Goal: Communication & Community: Ask a question

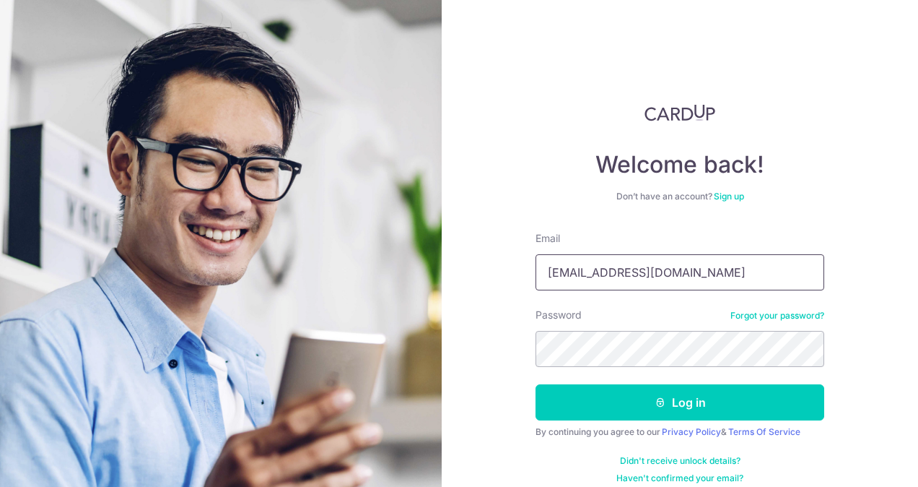
type input "[EMAIL_ADDRESS][DOMAIN_NAME]"
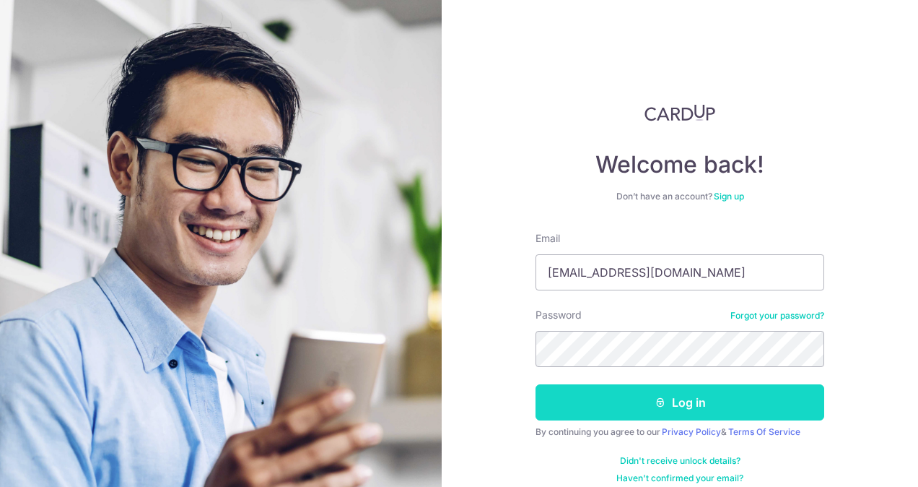
click at [681, 401] on button "Log in" at bounding box center [680, 402] width 289 height 36
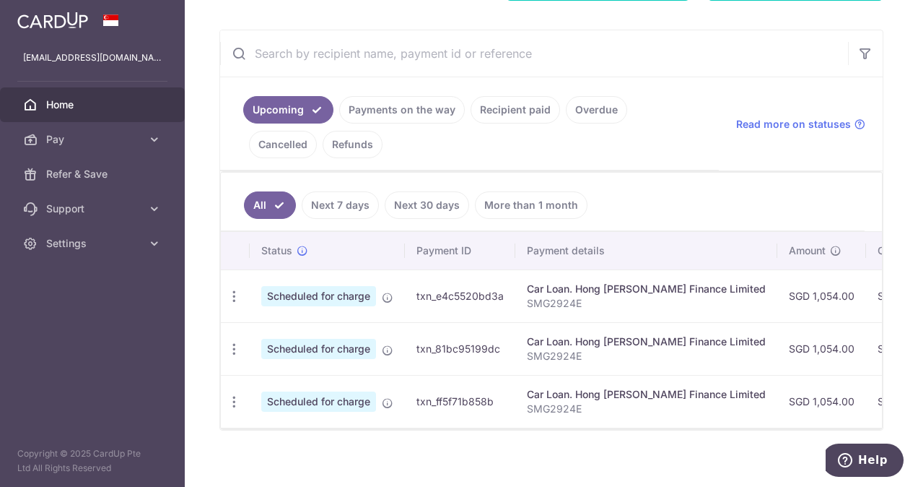
scroll to position [262, 0]
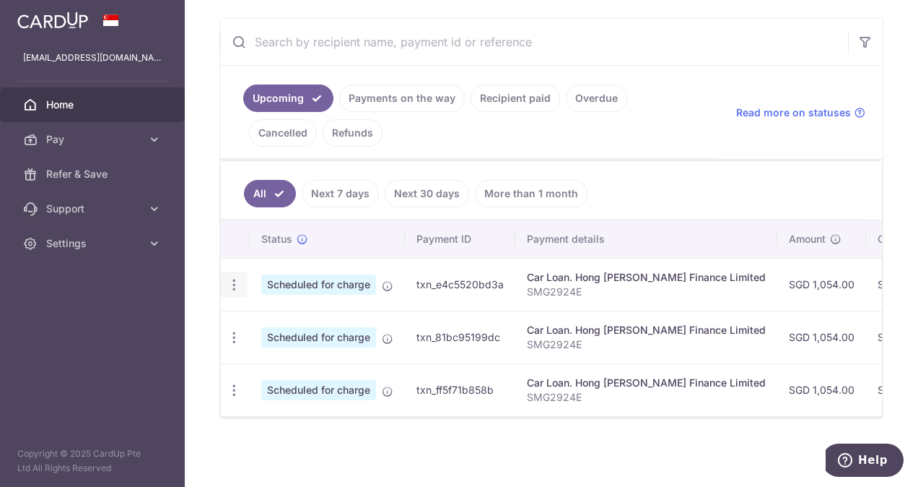
click at [234, 284] on icon "button" at bounding box center [234, 284] width 15 height 15
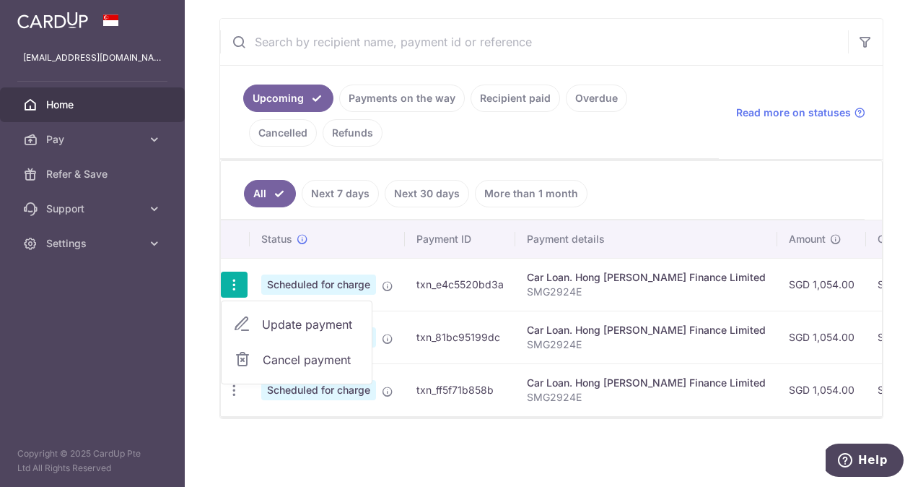
click at [310, 351] on span "Cancel payment" at bounding box center [311, 359] width 97 height 17
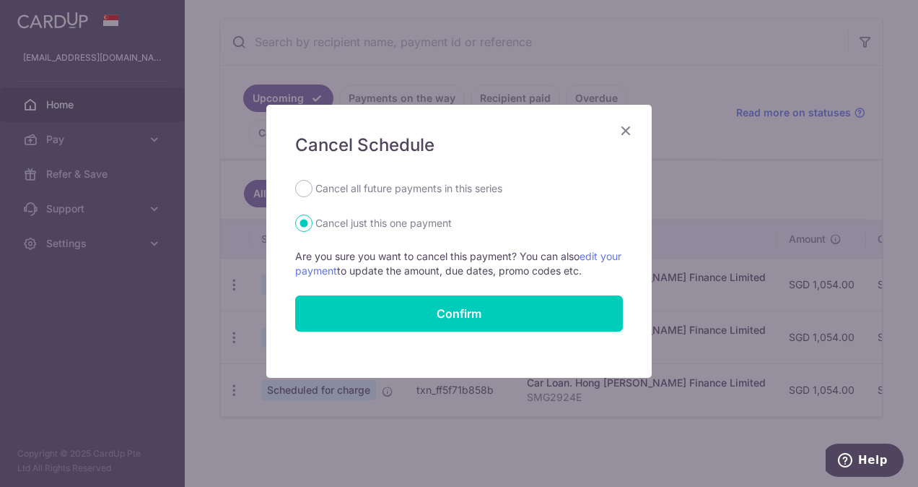
click at [380, 188] on label "Cancel all future payments in this series" at bounding box center [408, 188] width 187 height 17
click at [313, 188] on input "Cancel all future payments in this series" at bounding box center [303, 188] width 17 height 17
radio input "true"
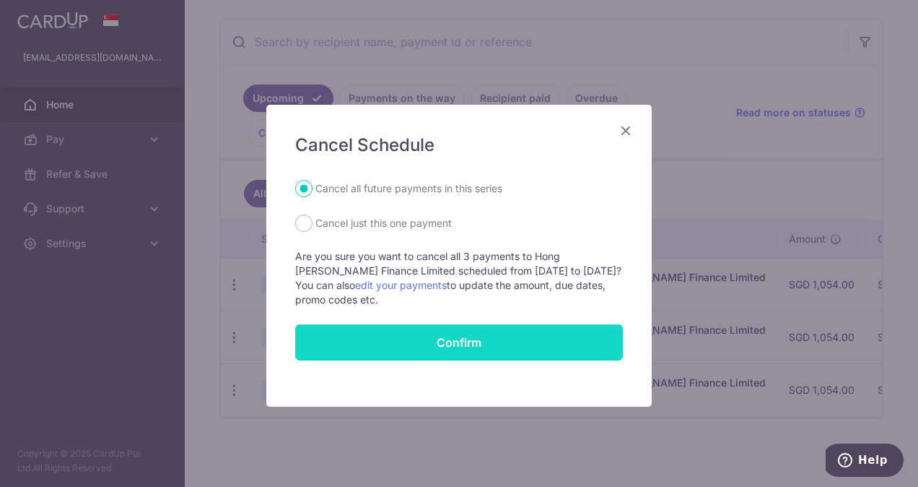
click at [439, 331] on button "Confirm" at bounding box center [459, 342] width 328 height 36
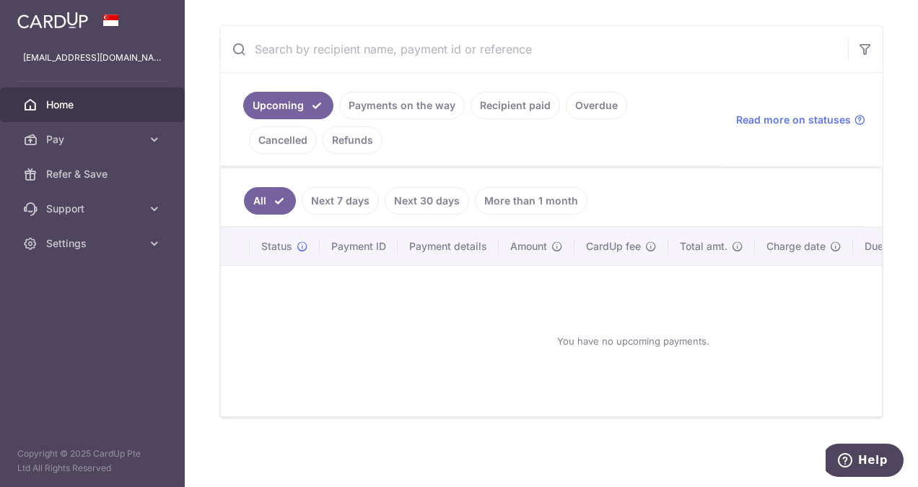
scroll to position [201, 0]
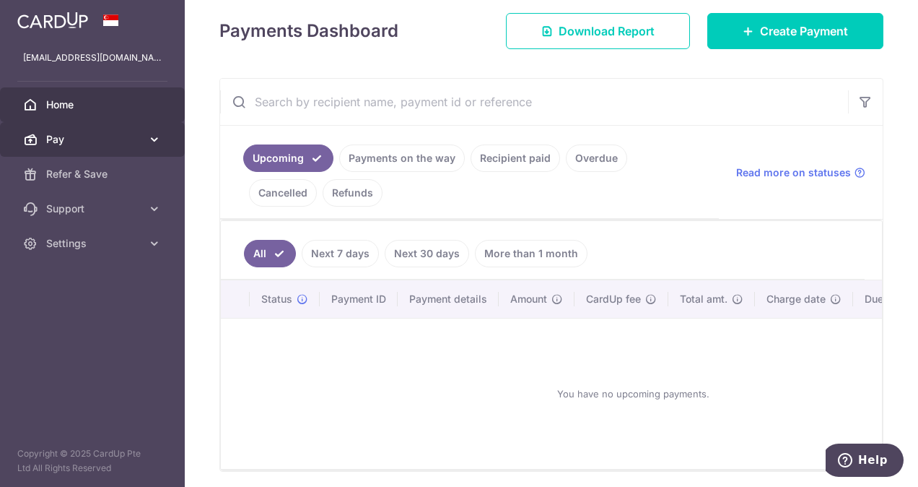
click at [154, 141] on icon at bounding box center [154, 139] width 14 height 14
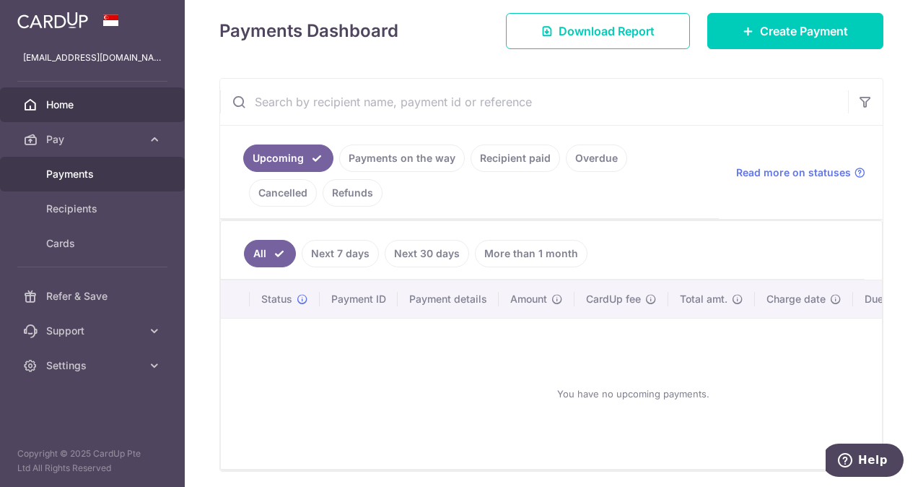
click at [88, 171] on span "Payments" at bounding box center [93, 174] width 95 height 14
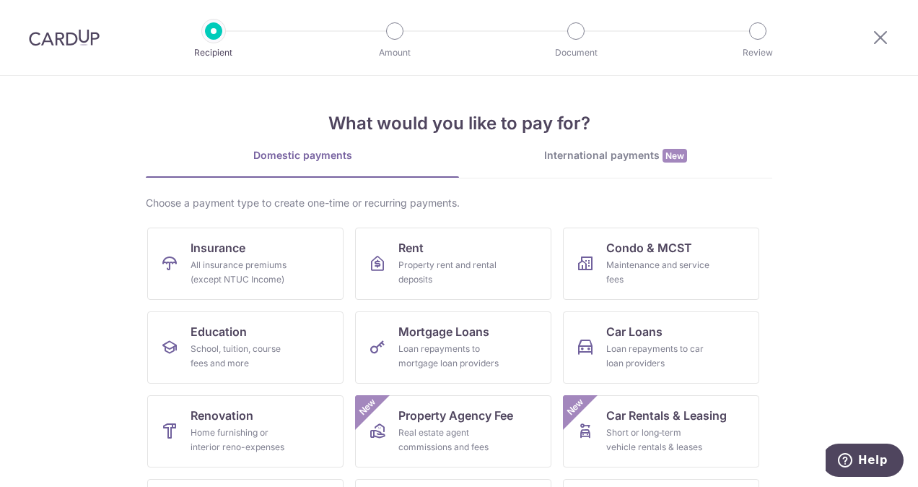
click at [572, 152] on div "International payments New" at bounding box center [615, 155] width 313 height 15
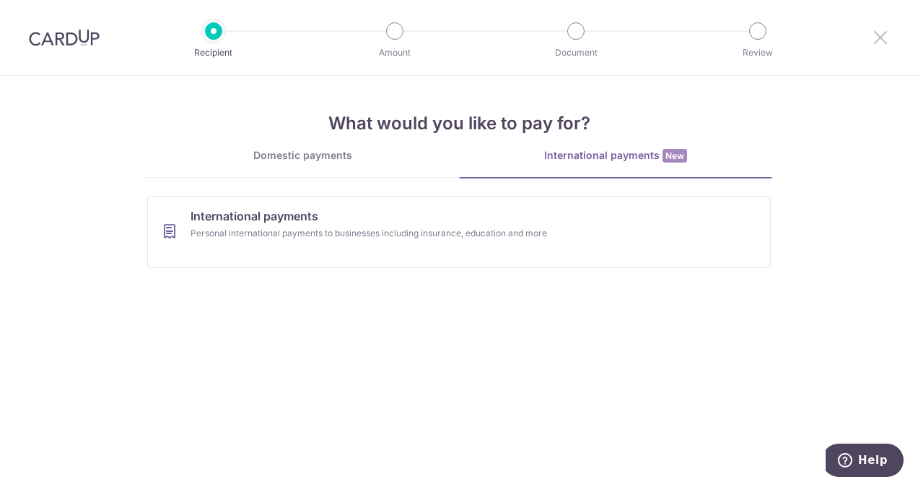
click at [888, 40] on icon at bounding box center [880, 37] width 17 height 18
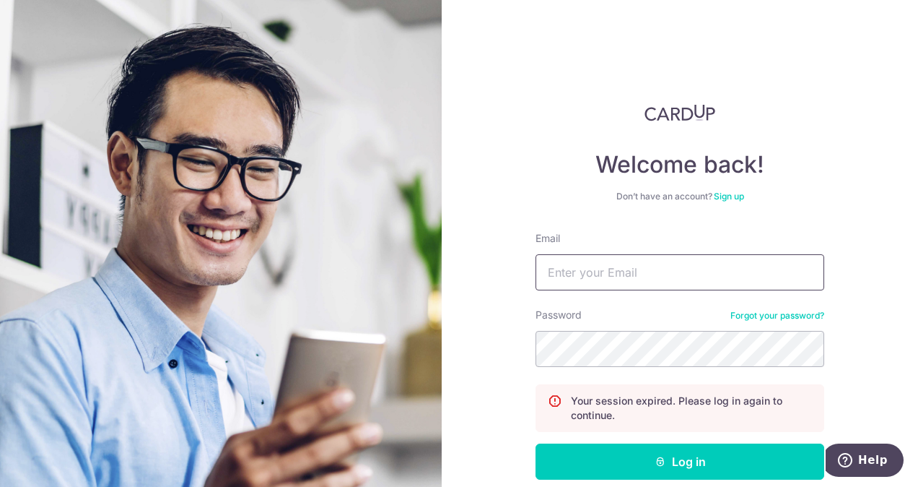
click at [683, 280] on input "Email" at bounding box center [680, 272] width 289 height 36
type input "[EMAIL_ADDRESS][DOMAIN_NAME]"
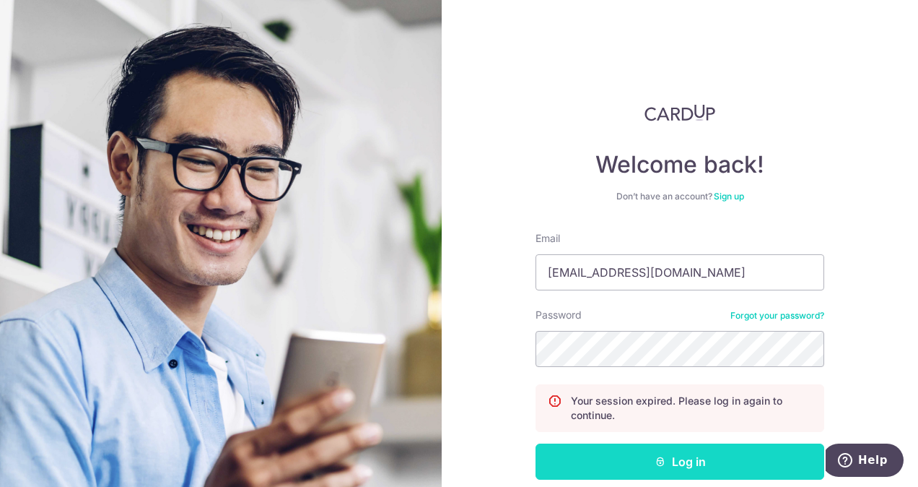
click at [644, 462] on button "Log in" at bounding box center [680, 461] width 289 height 36
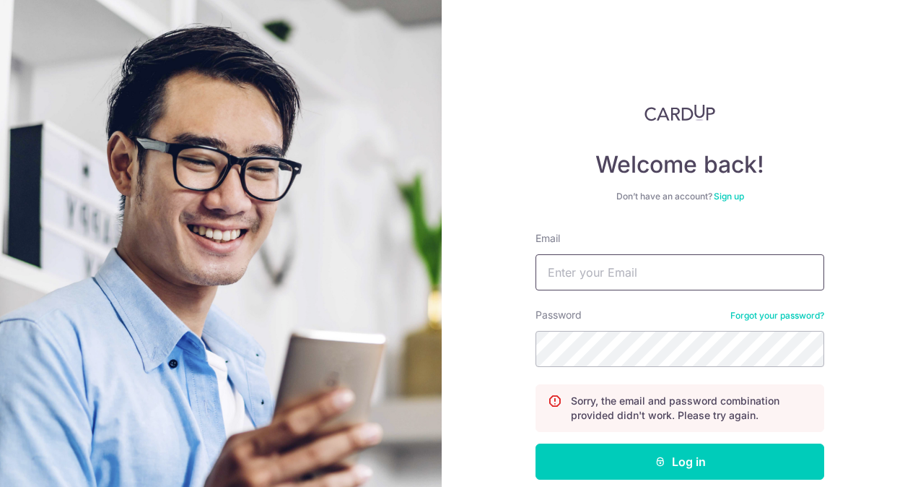
click at [630, 279] on input "Email" at bounding box center [680, 272] width 289 height 36
type input "[EMAIL_ADDRESS][DOMAIN_NAME]"
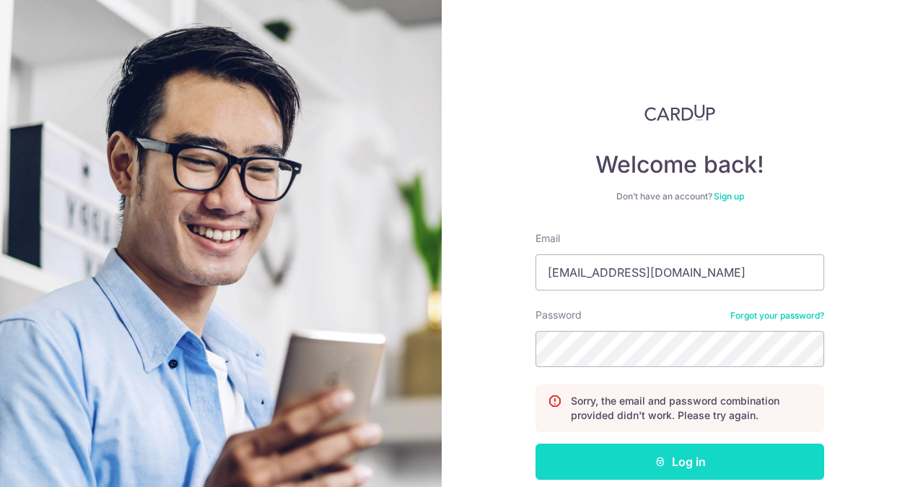
click at [664, 453] on button "Log in" at bounding box center [680, 461] width 289 height 36
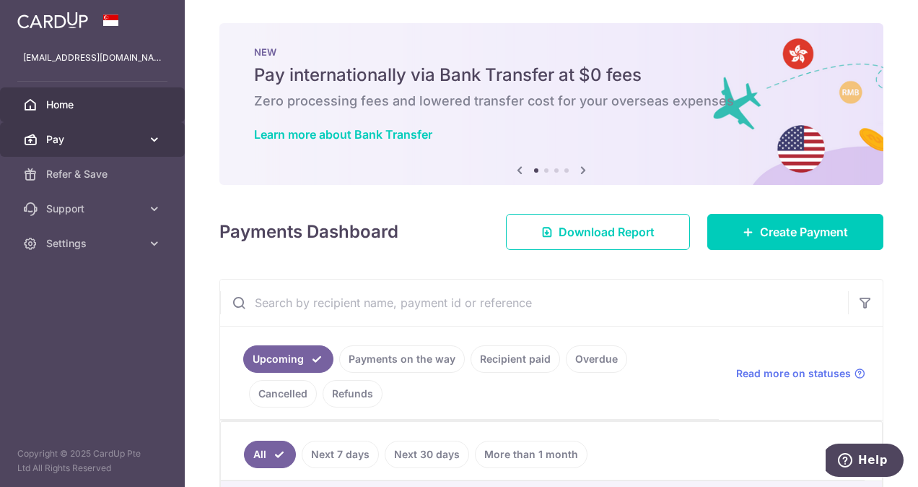
click at [157, 137] on icon at bounding box center [154, 139] width 14 height 14
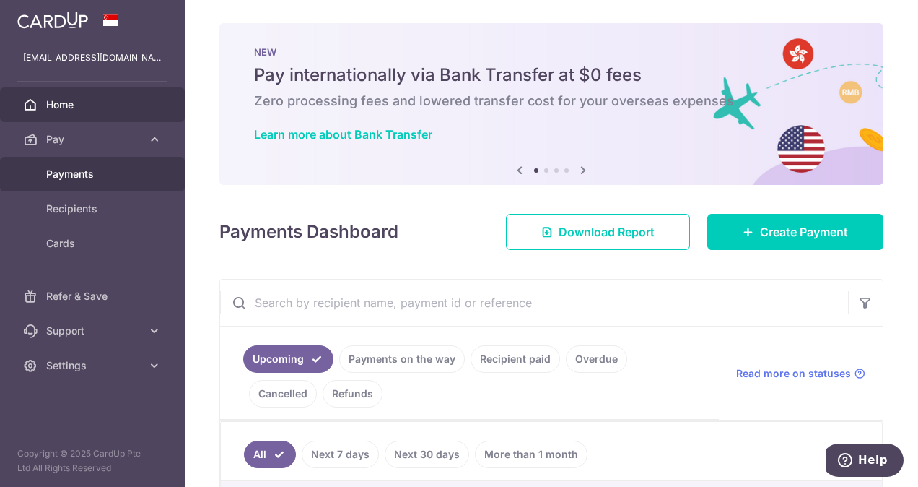
click at [84, 175] on span "Payments" at bounding box center [93, 174] width 95 height 14
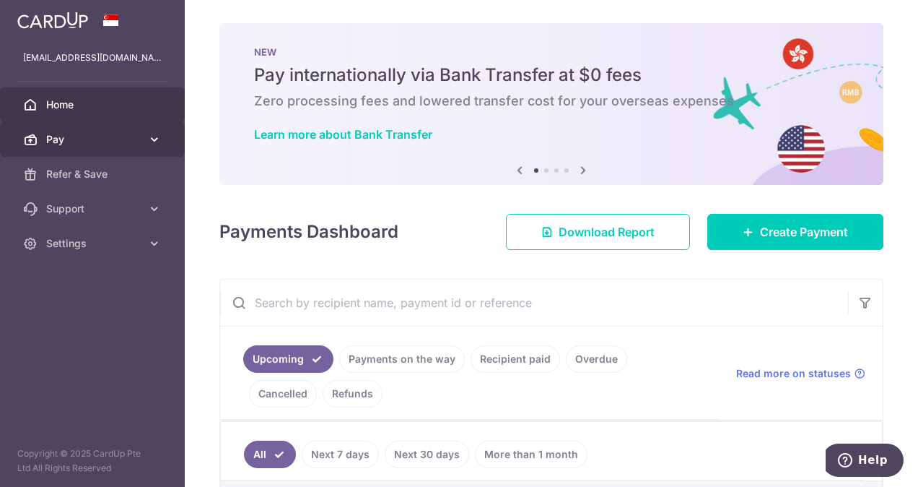
click at [154, 137] on icon at bounding box center [154, 139] width 14 height 14
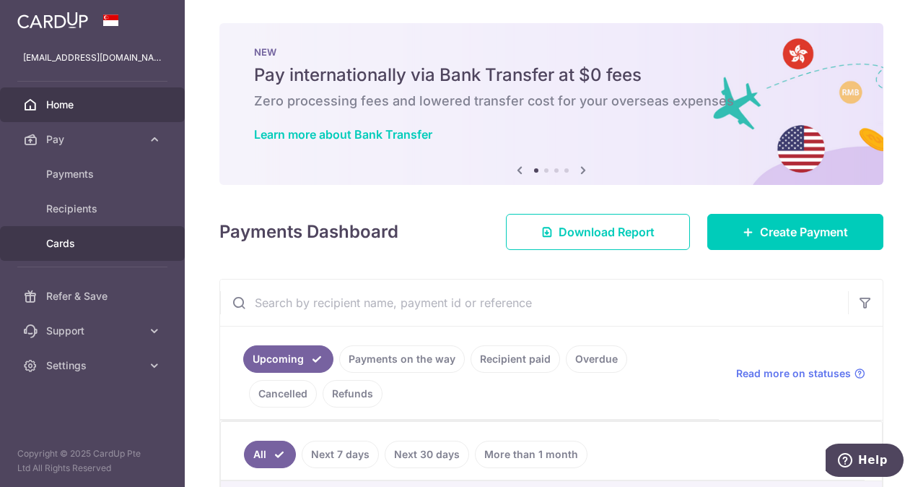
click at [92, 238] on span "Cards" at bounding box center [93, 243] width 95 height 14
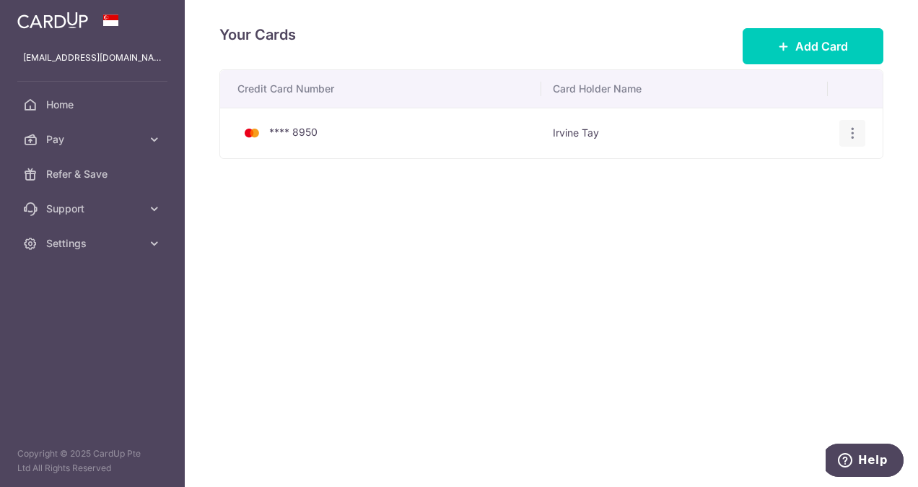
click at [846, 123] on div "View/Edit Delete" at bounding box center [853, 133] width 27 height 27
click at [853, 133] on icon "button" at bounding box center [852, 133] width 15 height 15
click at [778, 210] on span "Delete" at bounding box center [804, 207] width 98 height 17
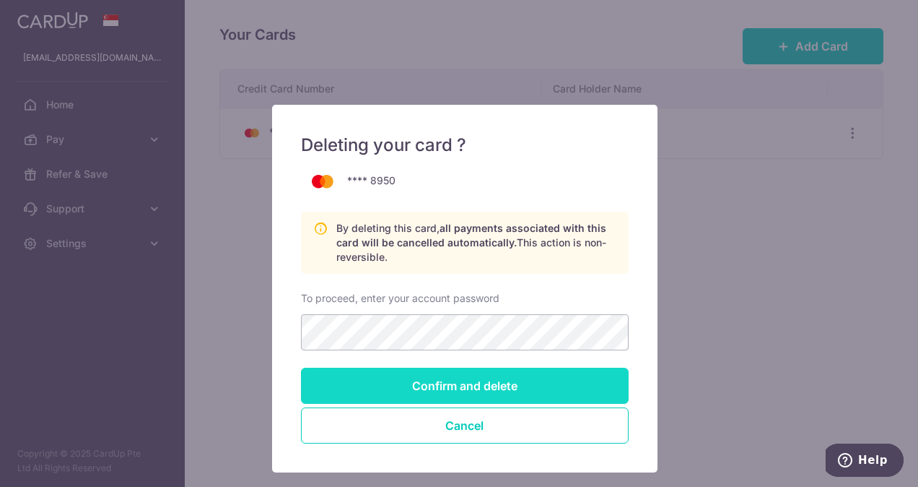
click at [451, 375] on input "Confirm and delete" at bounding box center [465, 385] width 328 height 36
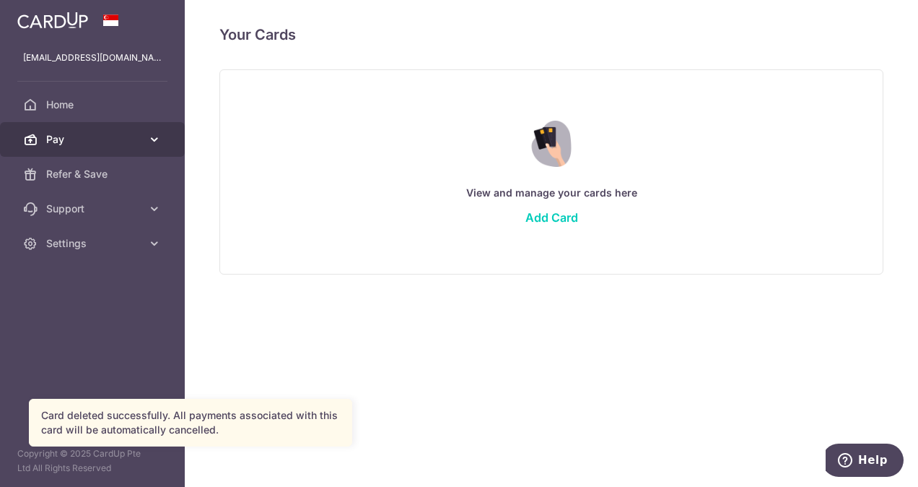
click at [150, 140] on icon at bounding box center [154, 139] width 14 height 14
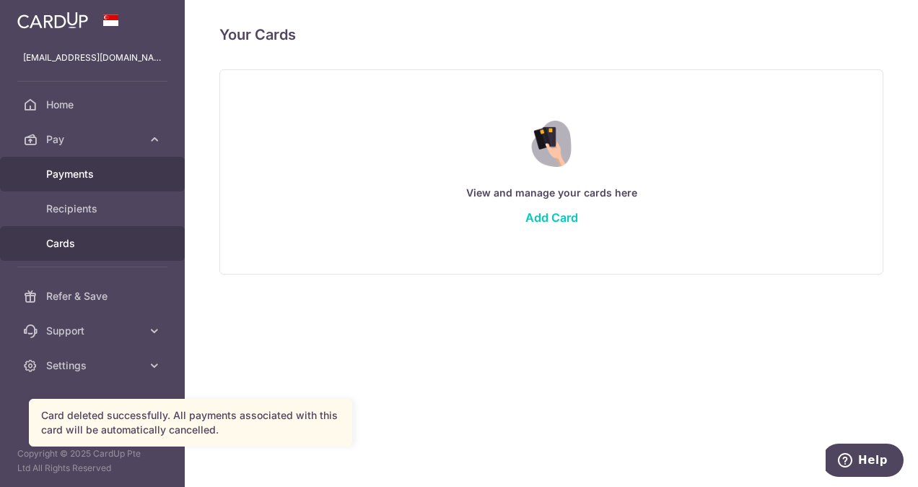
click at [82, 174] on span "Payments" at bounding box center [93, 174] width 95 height 14
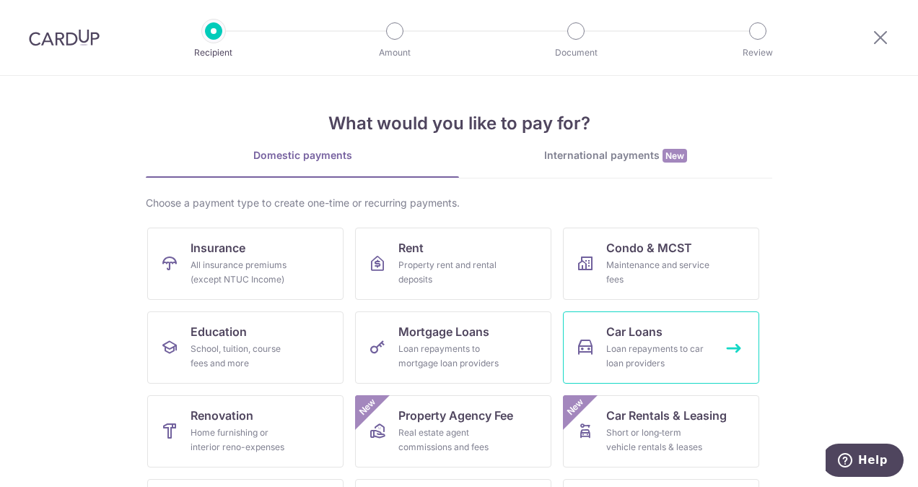
click at [616, 333] on span "Car Loans" at bounding box center [634, 331] width 56 height 17
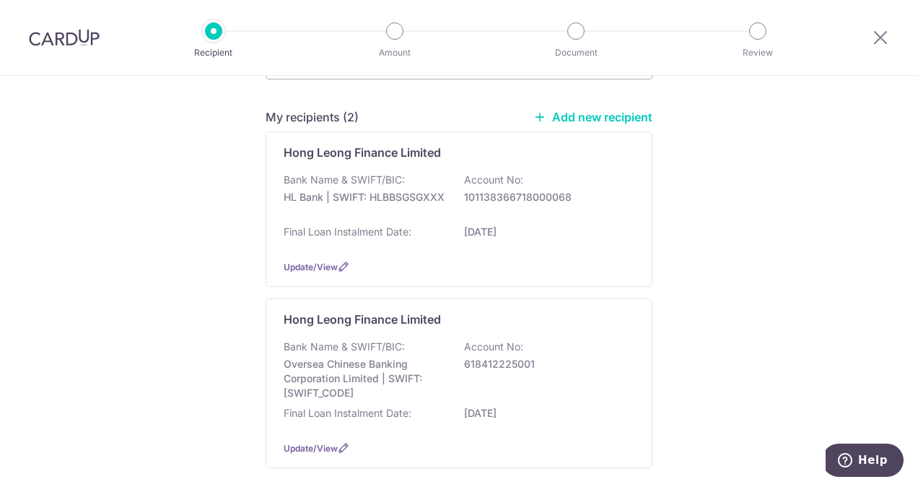
scroll to position [123, 0]
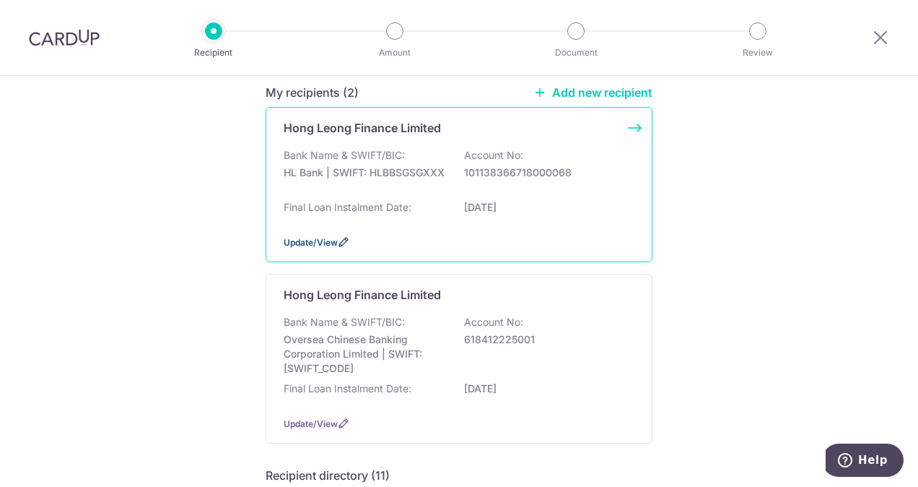
click at [305, 248] on span "Update/View" at bounding box center [311, 242] width 54 height 11
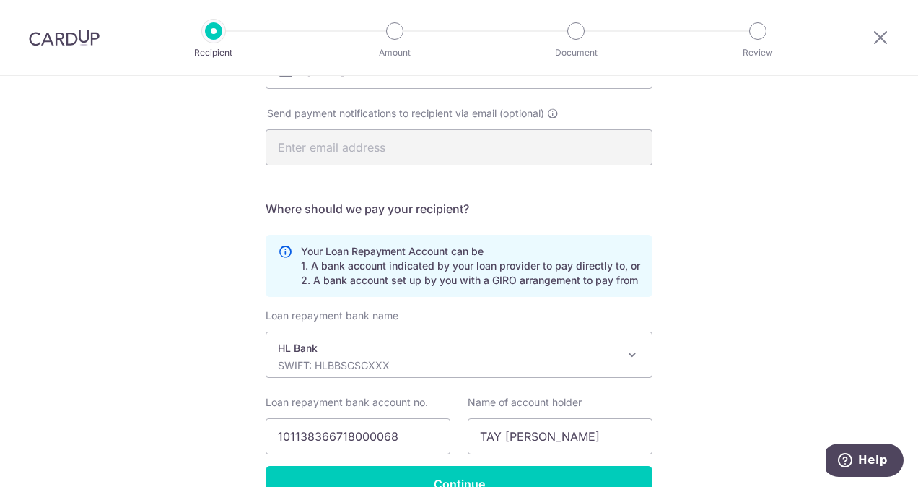
scroll to position [360, 0]
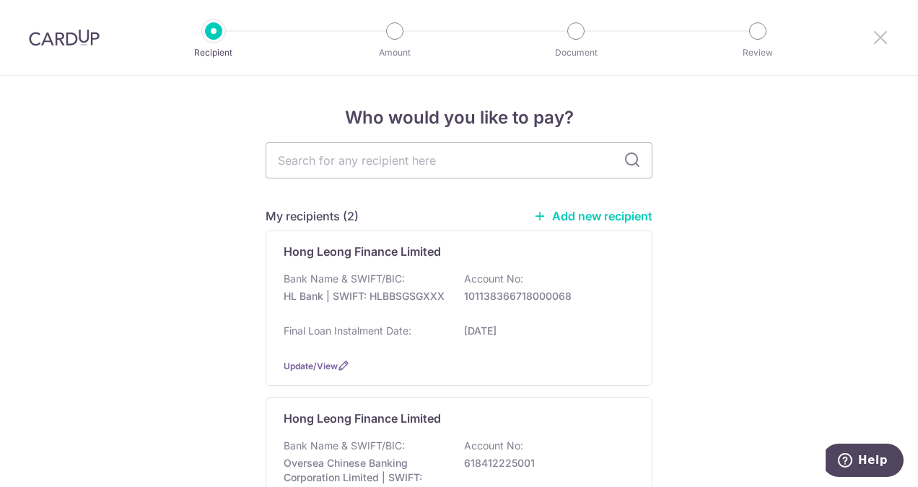
click at [883, 43] on icon at bounding box center [880, 37] width 17 height 18
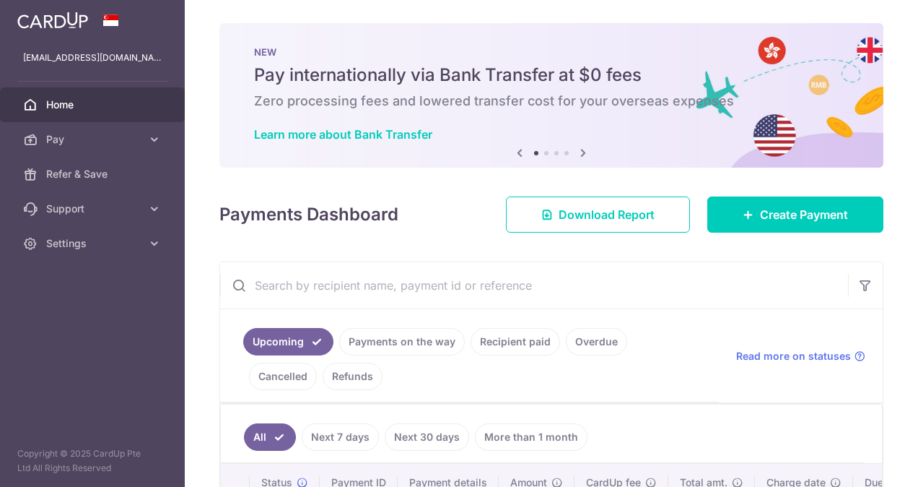
radio input "true"
click at [621, 216] on span "Download Report" at bounding box center [607, 214] width 96 height 17
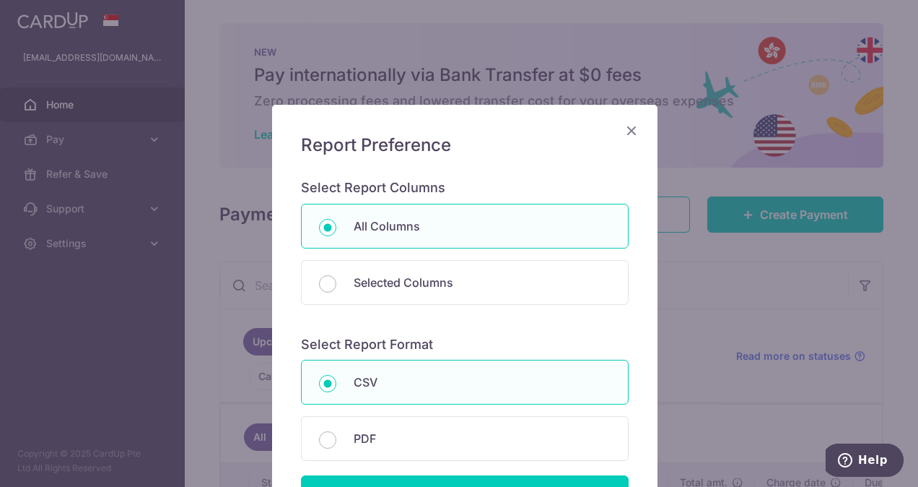
scroll to position [155, 0]
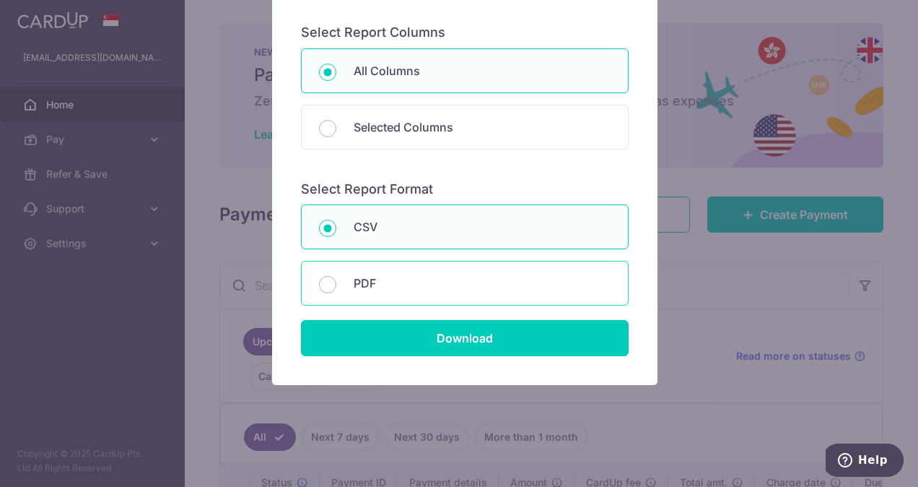
click at [453, 275] on p "PDF" at bounding box center [482, 282] width 257 height 17
click at [336, 276] on input "PDF" at bounding box center [327, 284] width 17 height 17
radio input "false"
radio input "true"
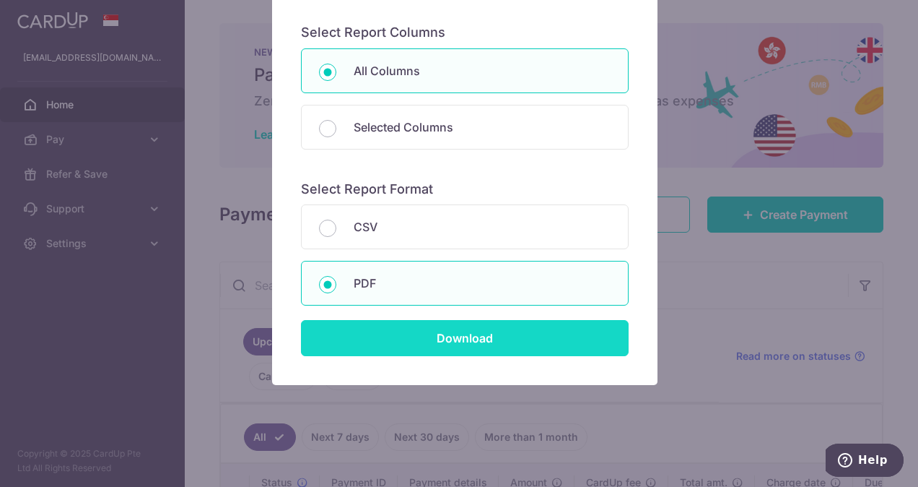
click at [480, 339] on input "Download" at bounding box center [465, 338] width 328 height 36
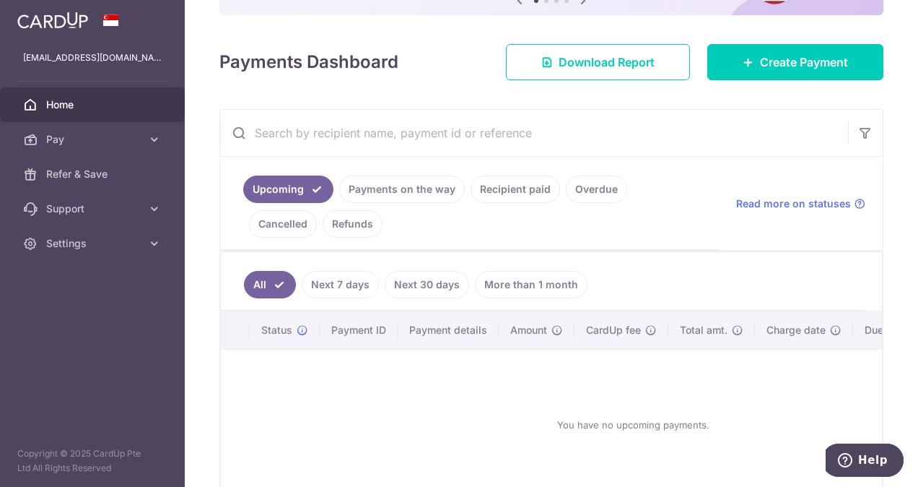
click at [401, 182] on link "Payments on the way" at bounding box center [402, 188] width 126 height 27
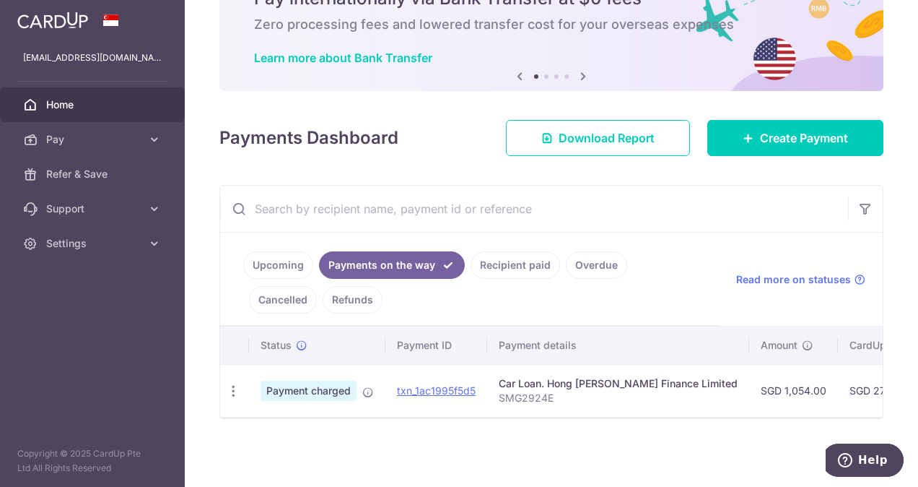
scroll to position [80, 0]
click at [237, 383] on icon "button" at bounding box center [233, 390] width 15 height 15
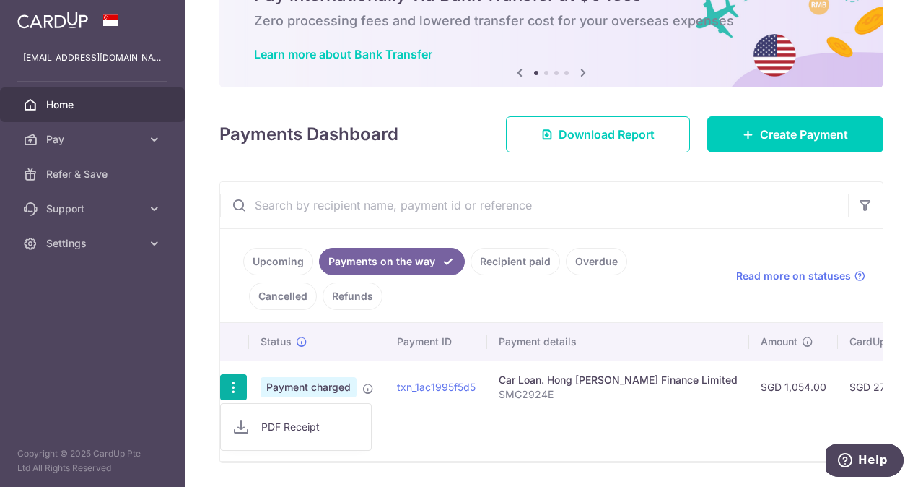
click at [534, 408] on td "Car Loan. Hong [PERSON_NAME] Finance Limited SMG2924E" at bounding box center [618, 386] width 262 height 53
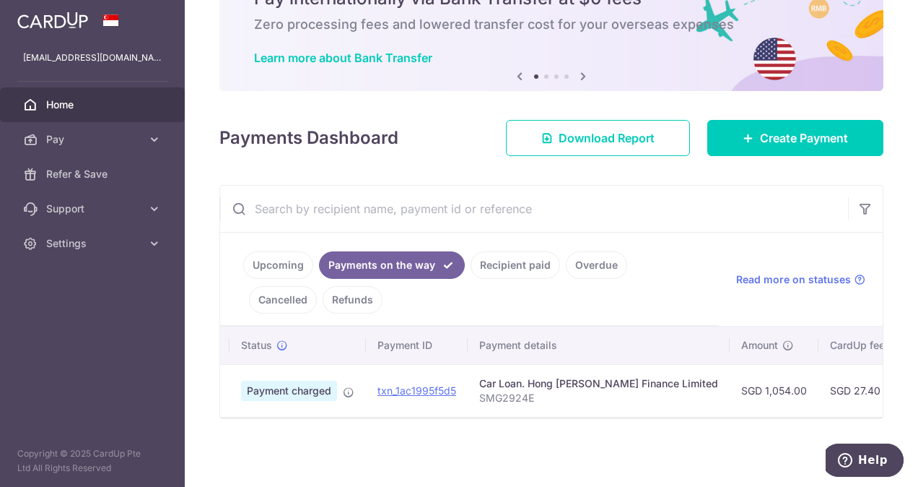
scroll to position [0, 0]
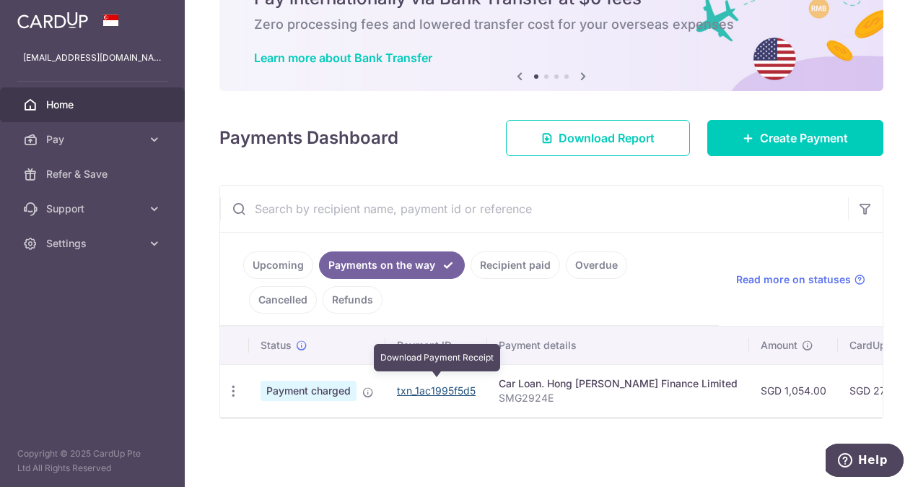
drag, startPoint x: 436, startPoint y: 385, endPoint x: 530, endPoint y: 64, distance: 334.0
click at [436, 385] on link "txn_1ac1995f5d5" at bounding box center [436, 390] width 79 height 12
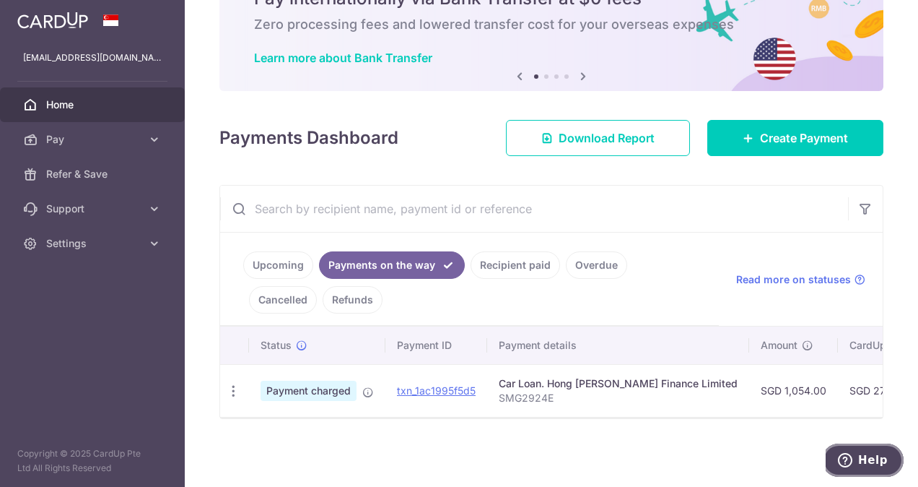
click at [862, 468] on button "Help" at bounding box center [863, 459] width 82 height 33
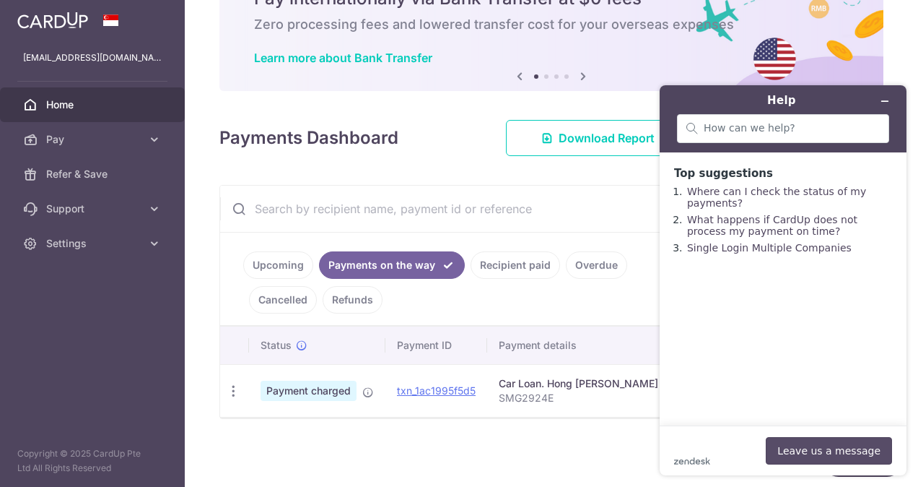
click at [824, 455] on button "Leave us a message" at bounding box center [829, 450] width 126 height 27
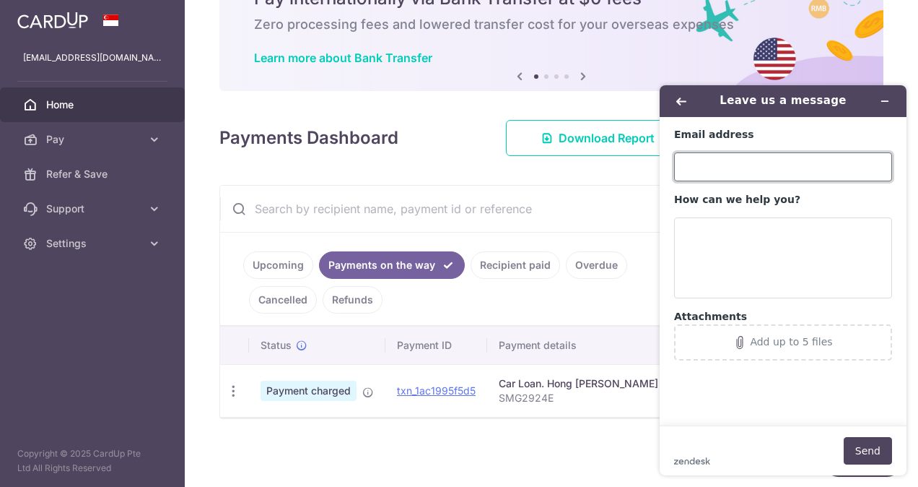
click at [764, 173] on input "Email address" at bounding box center [783, 166] width 218 height 29
type input "[EMAIL_ADDRESS][DOMAIN_NAME]"
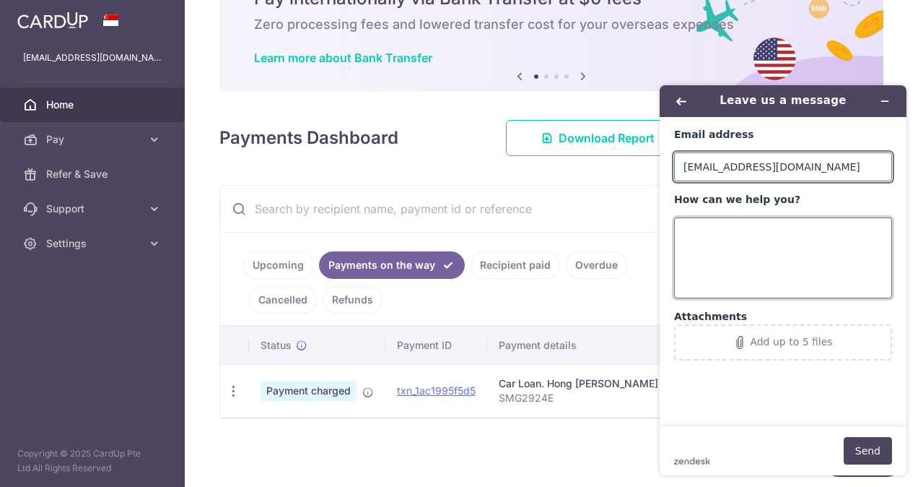
click at [729, 228] on textarea "How can we help you?" at bounding box center [783, 257] width 218 height 81
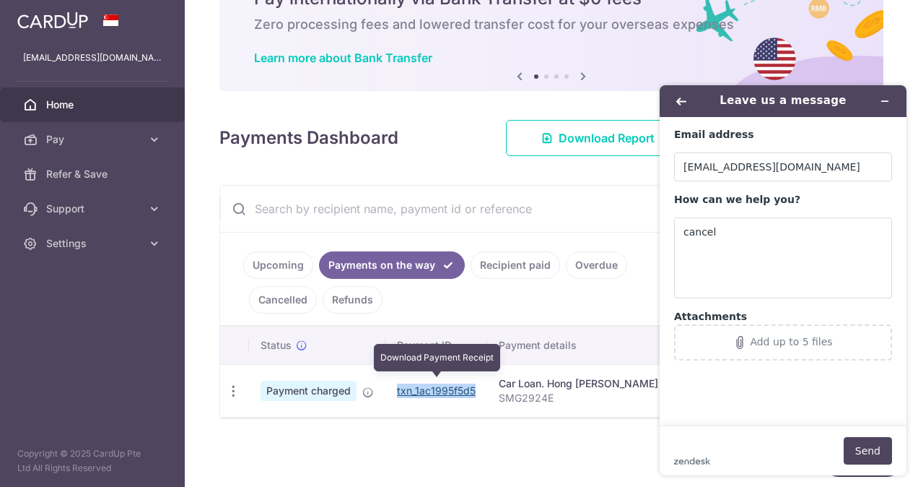
drag, startPoint x: 482, startPoint y: 385, endPoint x: 397, endPoint y: 383, distance: 85.2
click at [397, 383] on td "txn_1ac1995f5d5 Download Payment Receipt" at bounding box center [436, 390] width 102 height 53
copy link "txn_1ac1995f5d5"
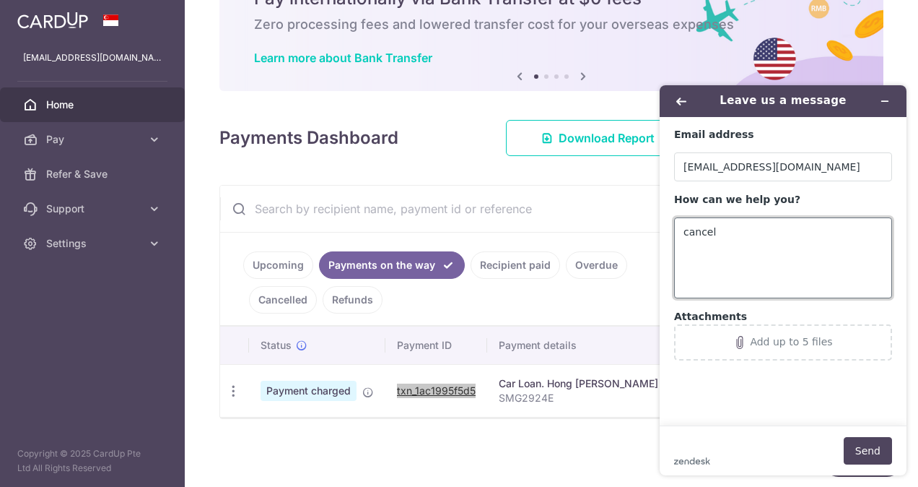
click at [738, 237] on textarea "cancel" at bounding box center [783, 257] width 218 height 81
paste textarea "txn_1ac1995f5d5"
type textarea "cancel payment id txn_1ac1995f5d5"
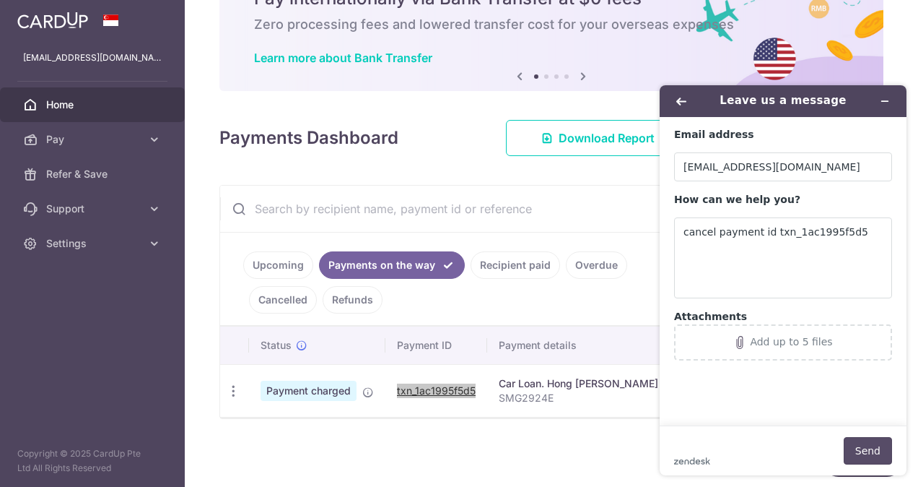
click at [882, 444] on button "Send" at bounding box center [868, 450] width 48 height 27
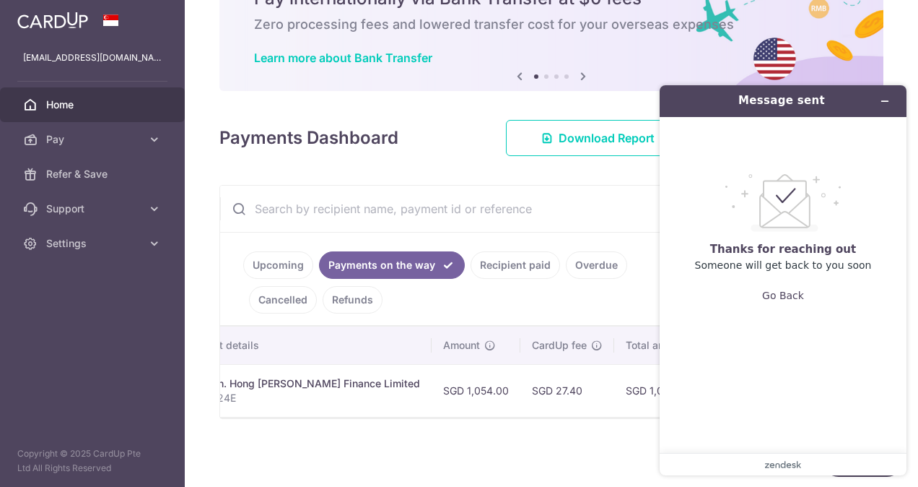
scroll to position [0, 310]
